Goal: Task Accomplishment & Management: Manage account settings

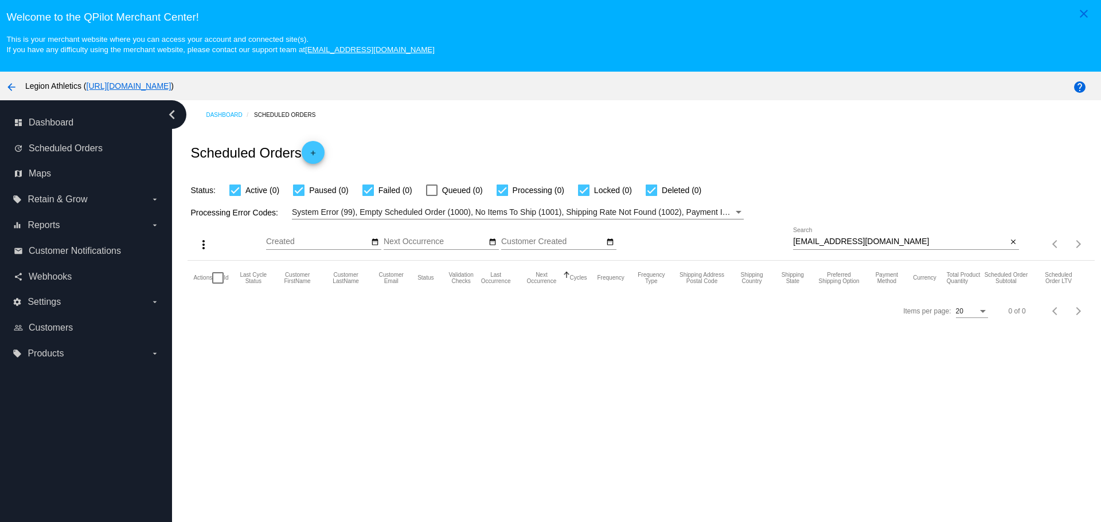
click at [793, 242] on input "[EMAIL_ADDRESS][DOMAIN_NAME]" at bounding box center [900, 241] width 214 height 9
drag, startPoint x: 790, startPoint y: 242, endPoint x: 888, endPoint y: 243, distance: 98.0
click at [888, 243] on input "[EMAIL_ADDRESS][DOMAIN_NAME]" at bounding box center [900, 241] width 214 height 9
paste input "dlaramore@deaconrecruiting"
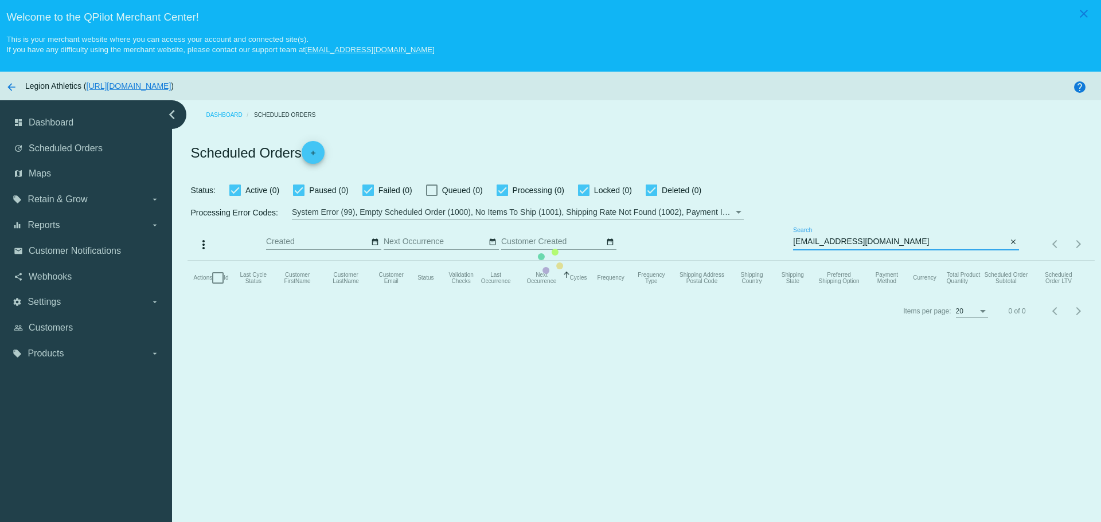
type input "[EMAIL_ADDRESS][DOMAIN_NAME]"
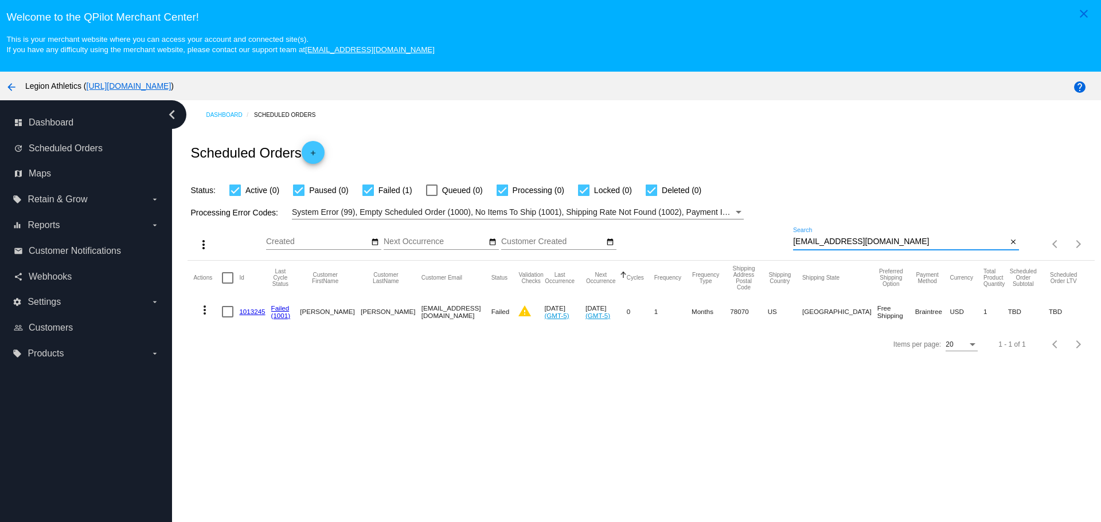
click at [252, 313] on link "1013245" at bounding box center [252, 311] width 26 height 7
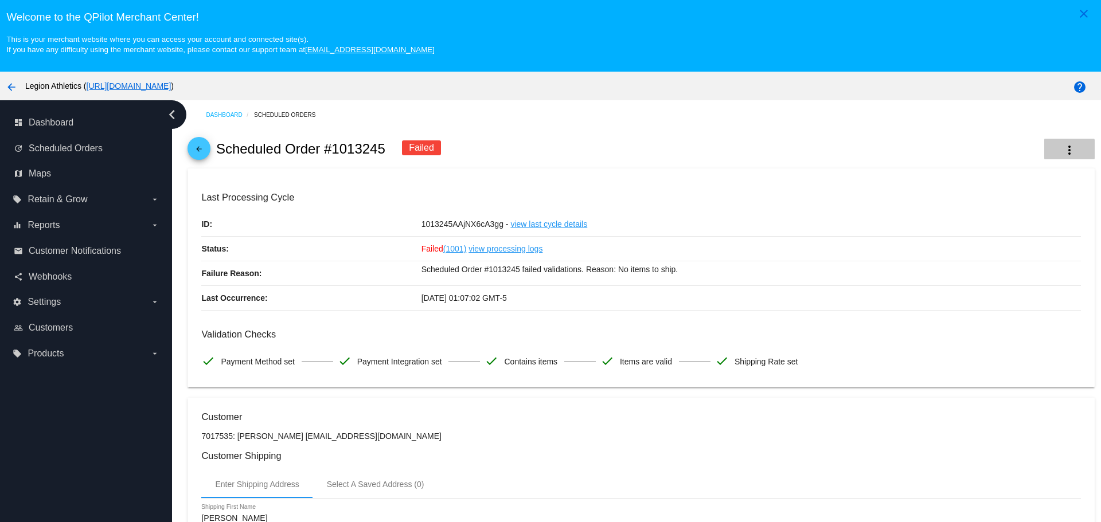
click at [1044, 152] on button "more_vert" at bounding box center [1069, 149] width 50 height 21
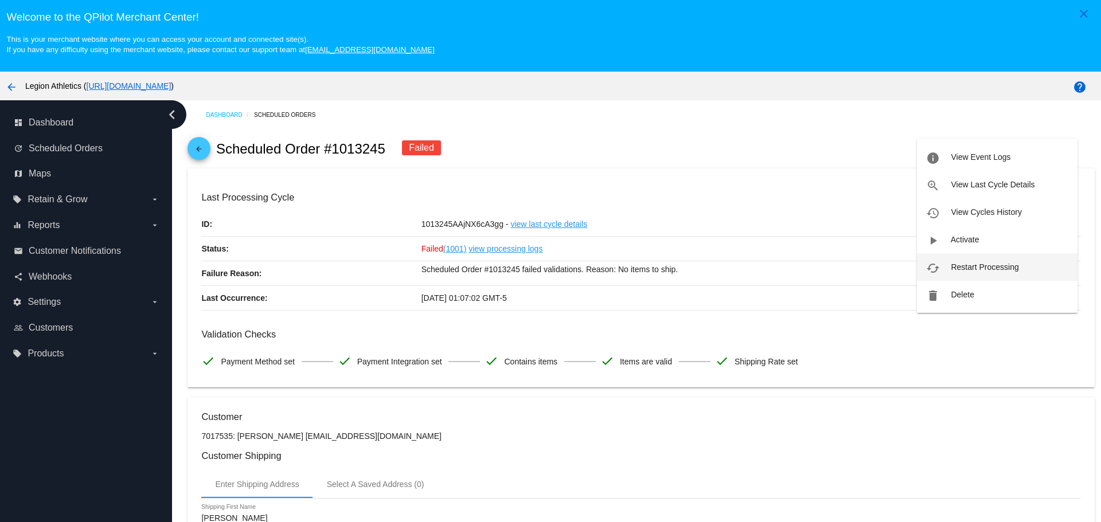
click at [1012, 261] on button "cached Restart Processing" at bounding box center [997, 267] width 160 height 28
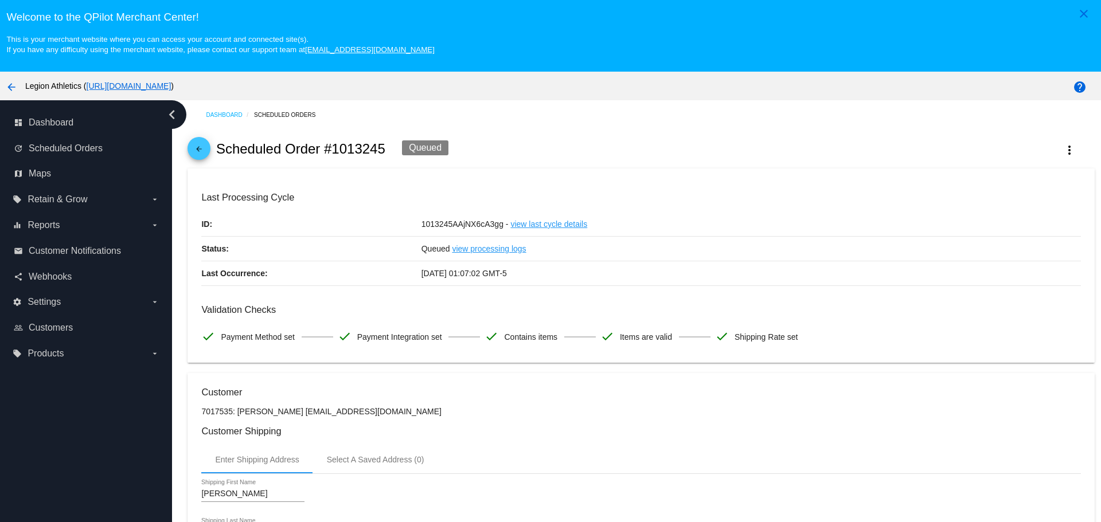
click at [194, 142] on span "arrow_back" at bounding box center [199, 151] width 14 height 28
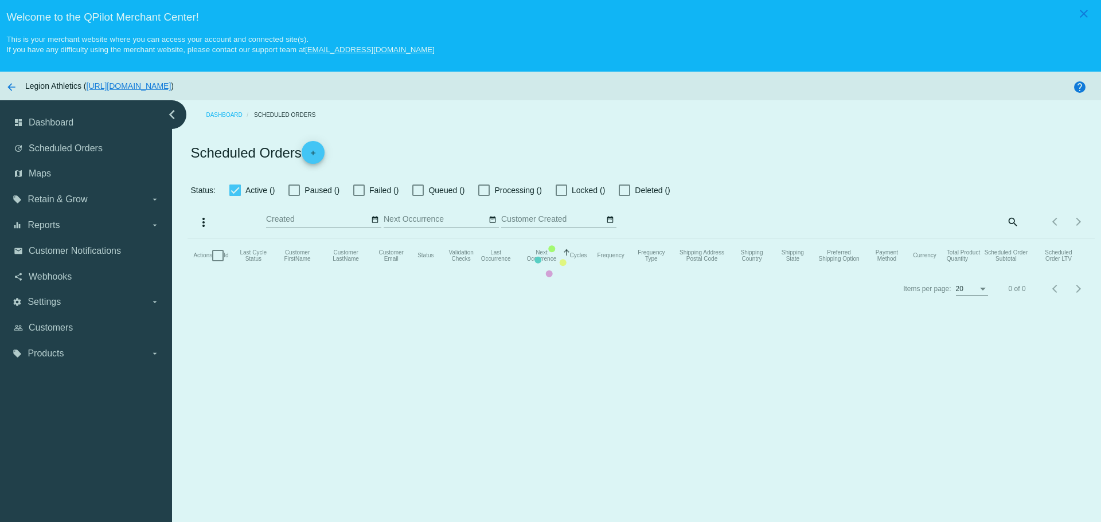
checkbox input "true"
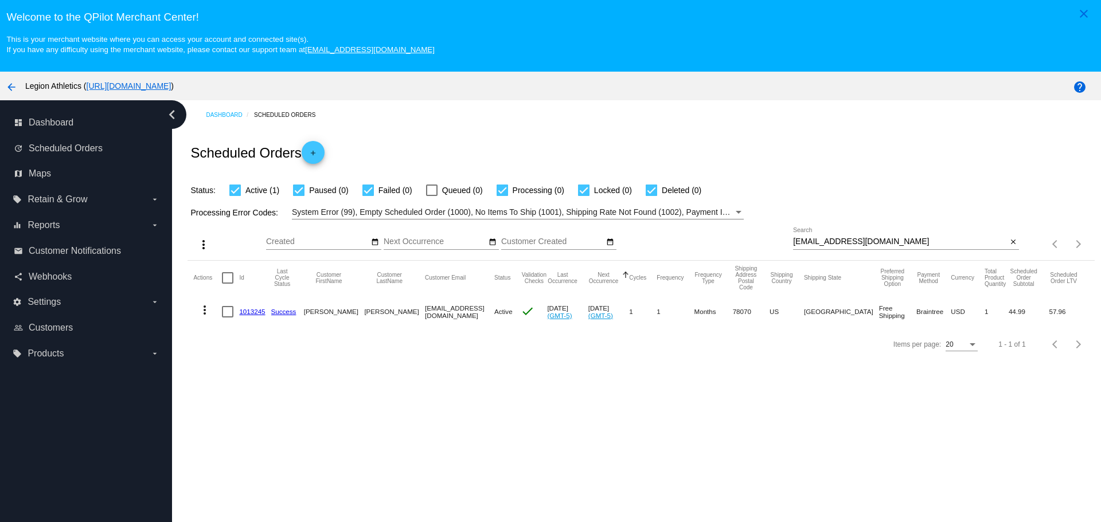
click at [794, 238] on input "[EMAIL_ADDRESS][DOMAIN_NAME]" at bounding box center [900, 241] width 214 height 9
drag, startPoint x: 794, startPoint y: 238, endPoint x: 895, endPoint y: 241, distance: 100.9
click at [895, 241] on input "[EMAIL_ADDRESS][DOMAIN_NAME]" at bounding box center [900, 241] width 214 height 9
paste input "[EMAIL_ADDRESS]"
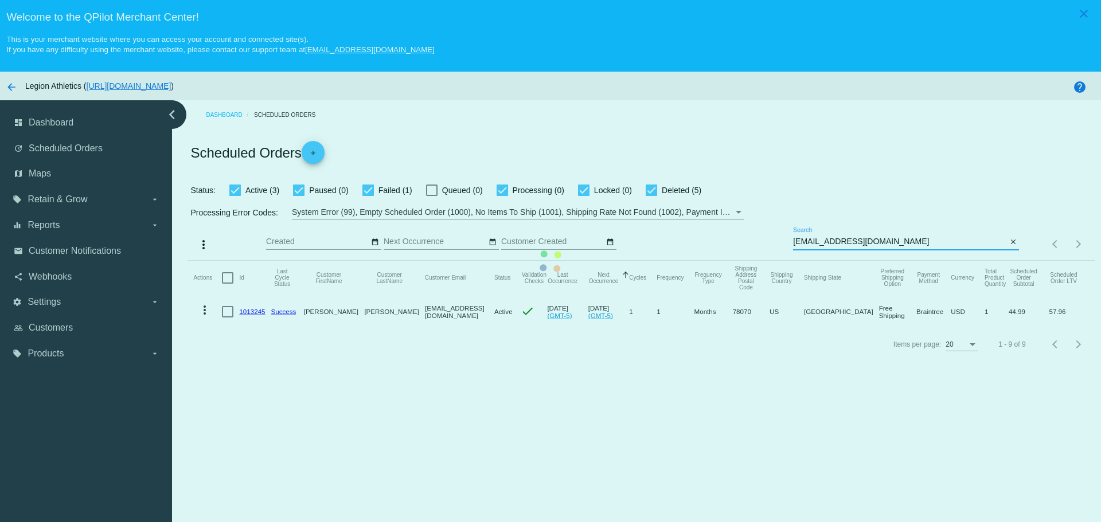
type input "[EMAIL_ADDRESS][DOMAIN_NAME]"
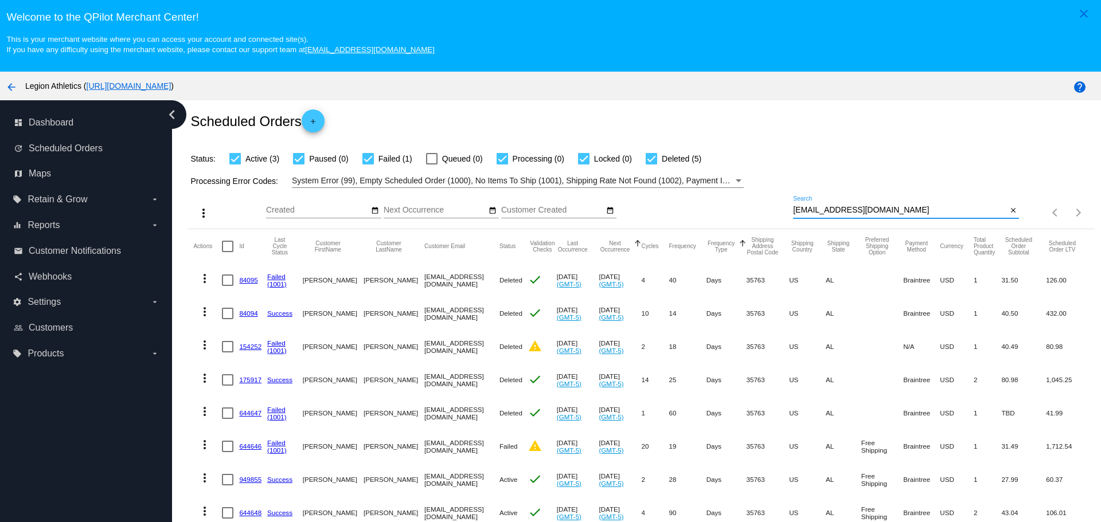
scroll to position [69, 0]
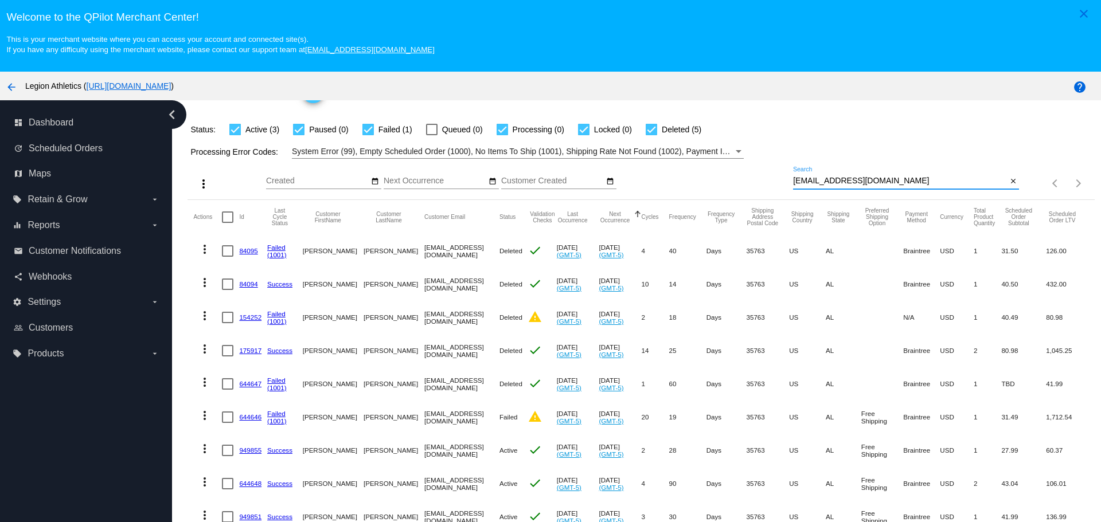
click at [256, 413] on link "644646" at bounding box center [250, 416] width 22 height 7
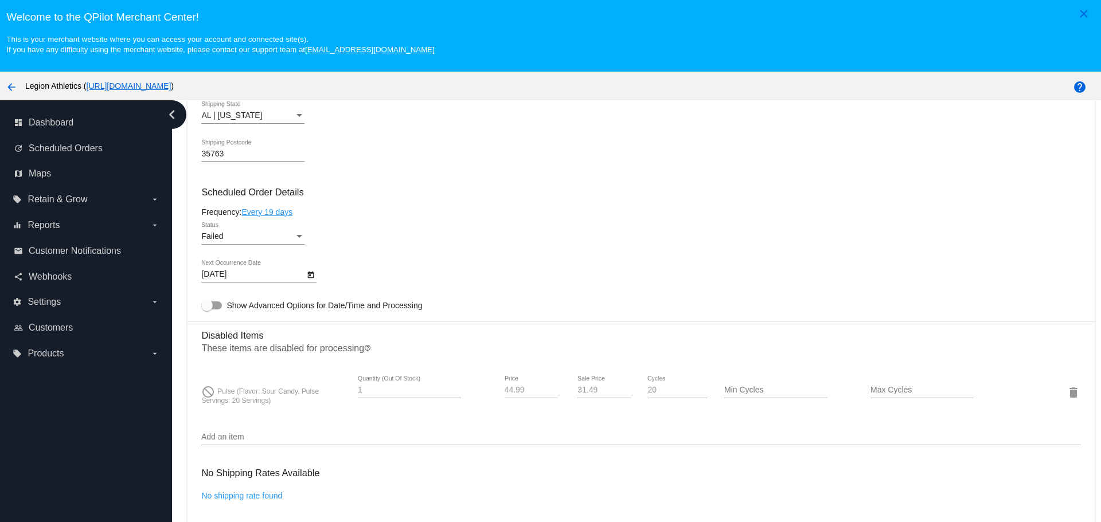
scroll to position [745, 0]
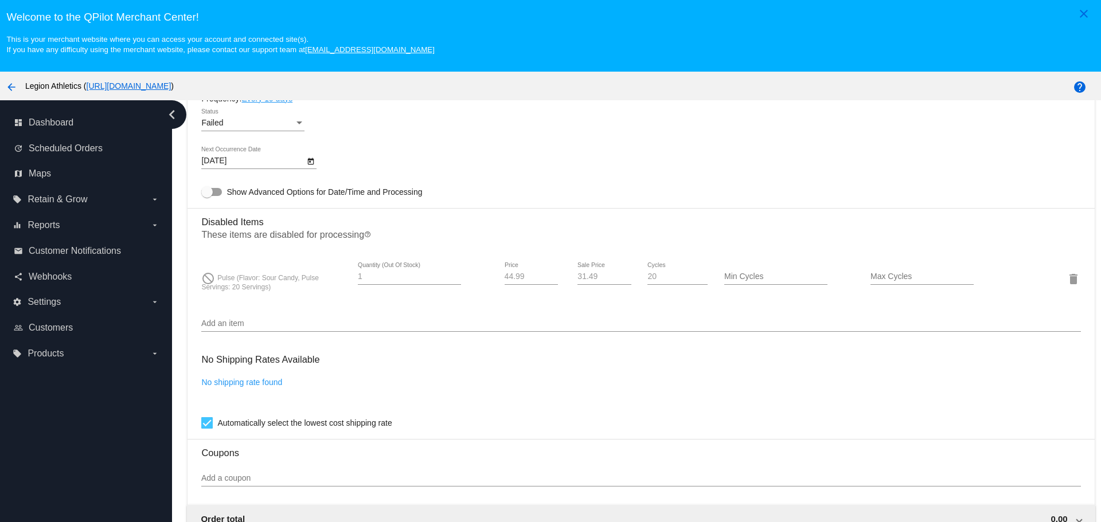
click at [239, 323] on input "Add an item" at bounding box center [640, 323] width 879 height 9
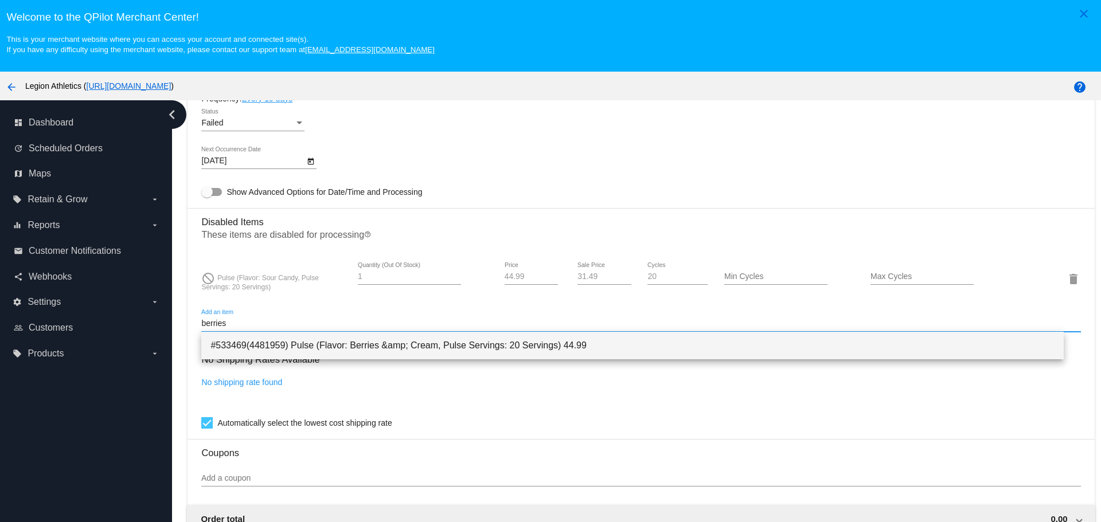
type input "berries"
click at [250, 343] on span "#533469(4481959) Pulse (Flavor: Berries &amp; Cream, Pulse Servings: 20 Serving…" at bounding box center [631, 346] width 843 height 28
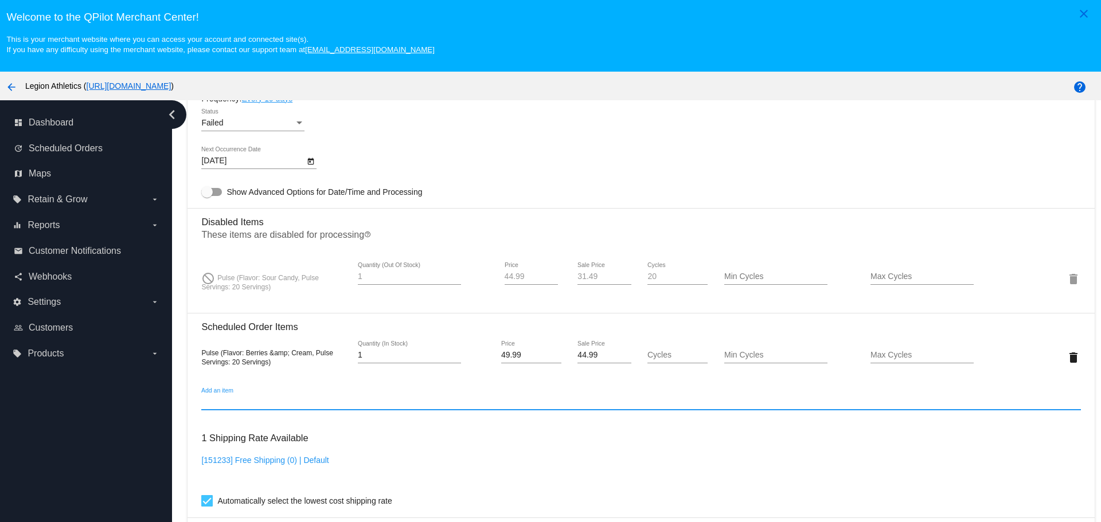
click at [578, 357] on input "44.99" at bounding box center [603, 355] width 53 height 9
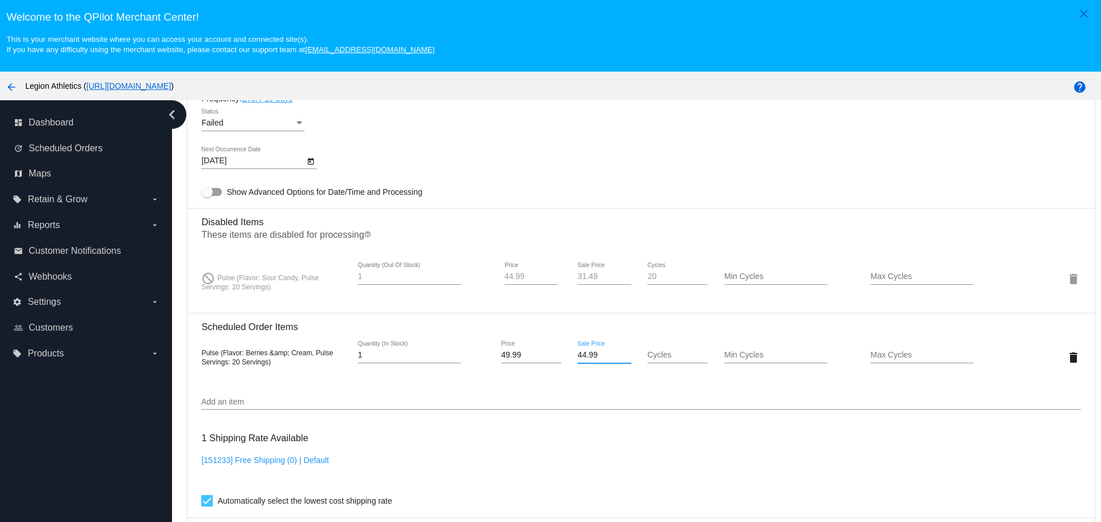
click at [578, 357] on input "44.99" at bounding box center [603, 355] width 53 height 9
type input "31.49"
click at [577, 189] on mat-card "Customer 304858: [PERSON_NAME] [EMAIL_ADDRESS][DOMAIN_NAME] Customer Shipping E…" at bounding box center [640, 278] width 906 height 1251
click at [1066, 283] on mat-icon "delete" at bounding box center [1073, 279] width 14 height 14
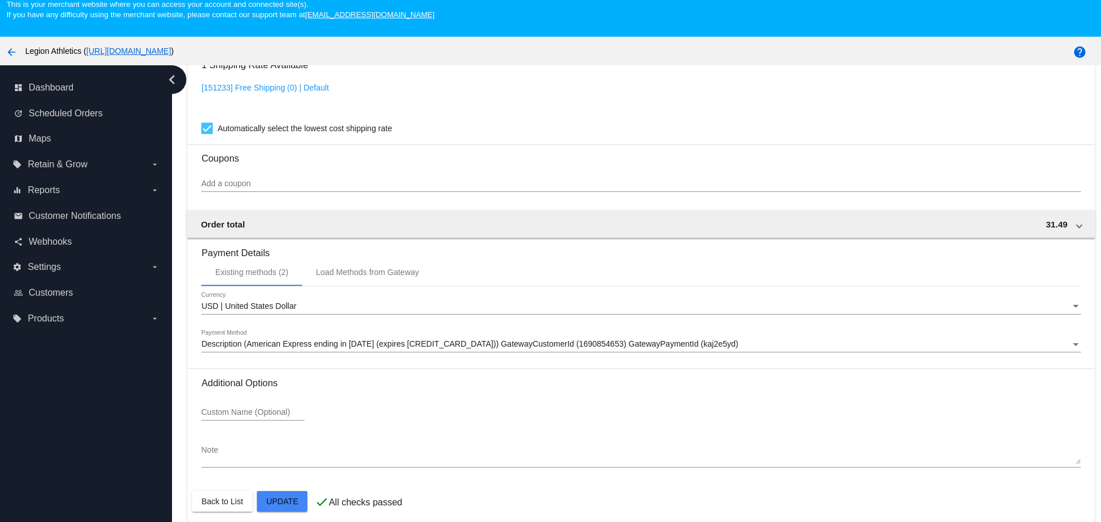
scroll to position [72, 0]
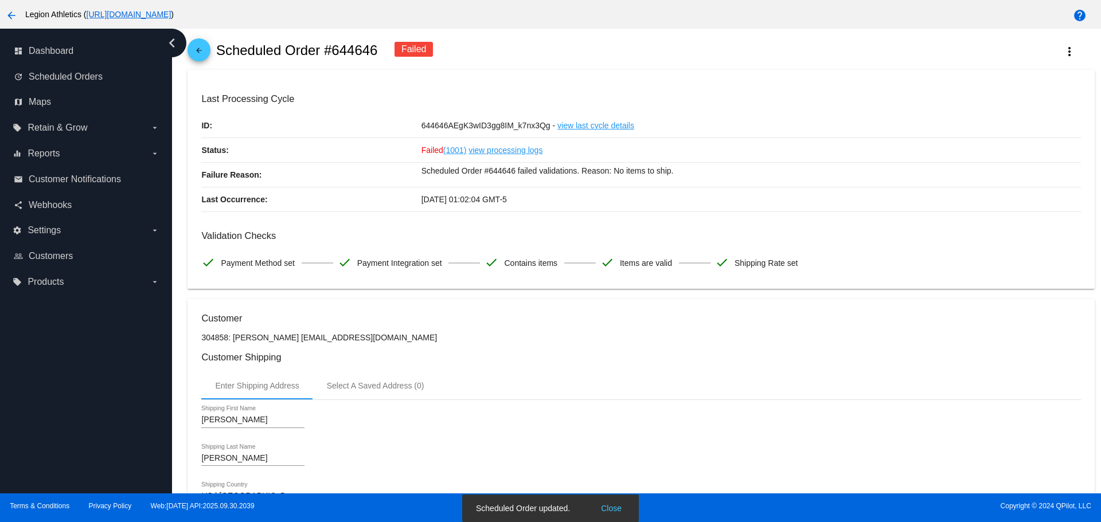
scroll to position [0, 0]
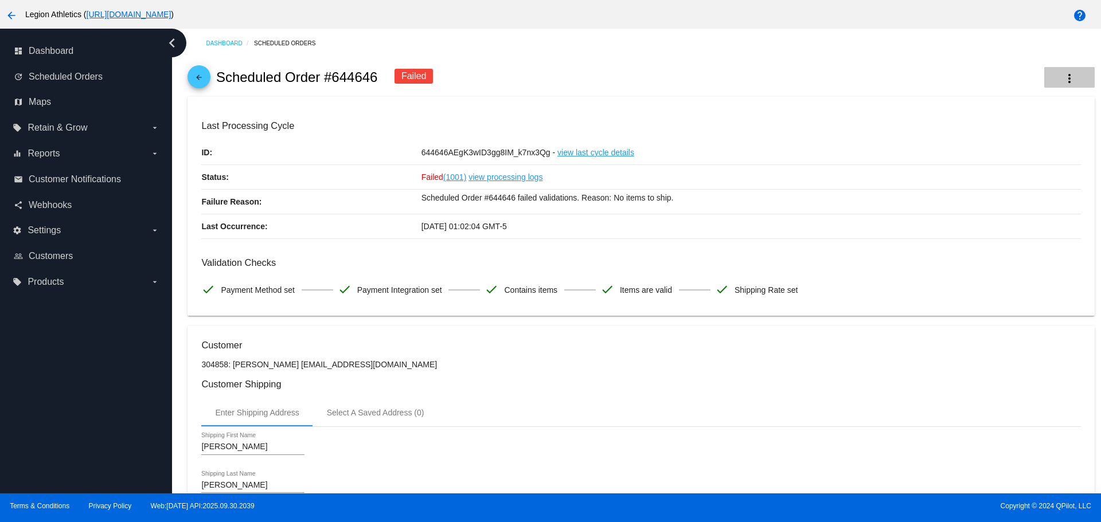
click at [1062, 76] on mat-icon "more_vert" at bounding box center [1069, 79] width 14 height 14
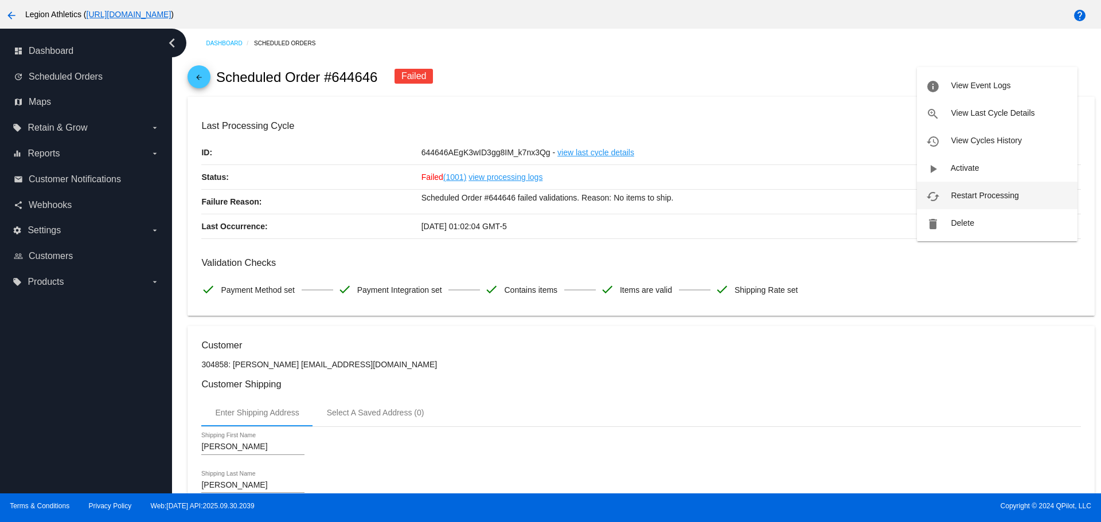
click at [1004, 191] on span "Restart Processing" at bounding box center [984, 195] width 68 height 9
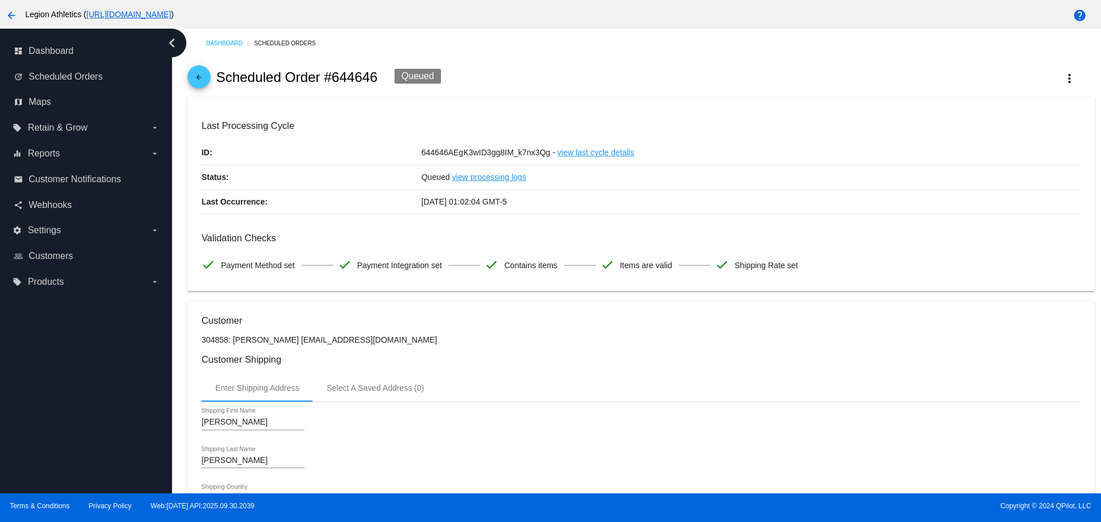
click at [201, 76] on mat-icon "arrow_back" at bounding box center [199, 80] width 14 height 14
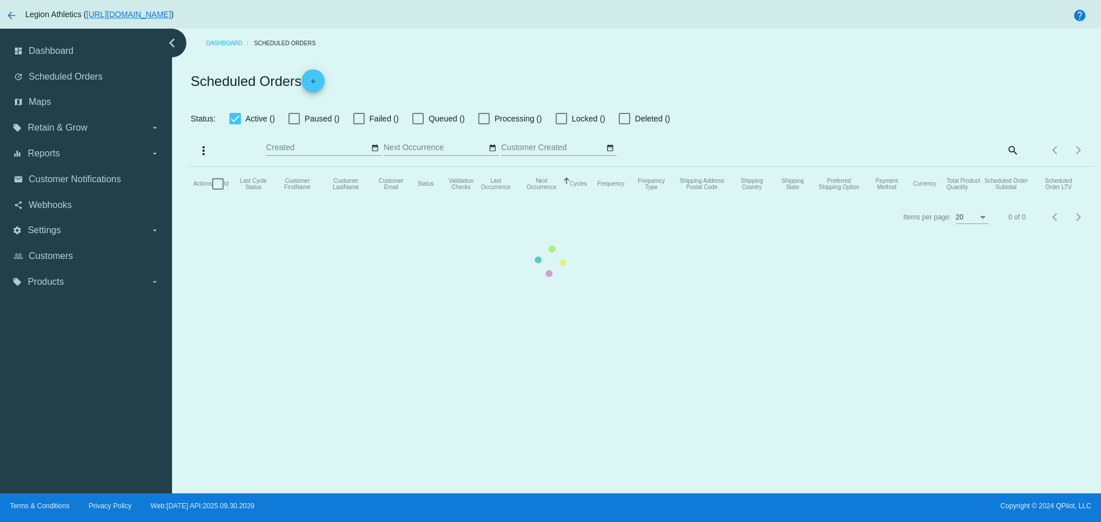
checkbox input "true"
